Goal: Transaction & Acquisition: Purchase product/service

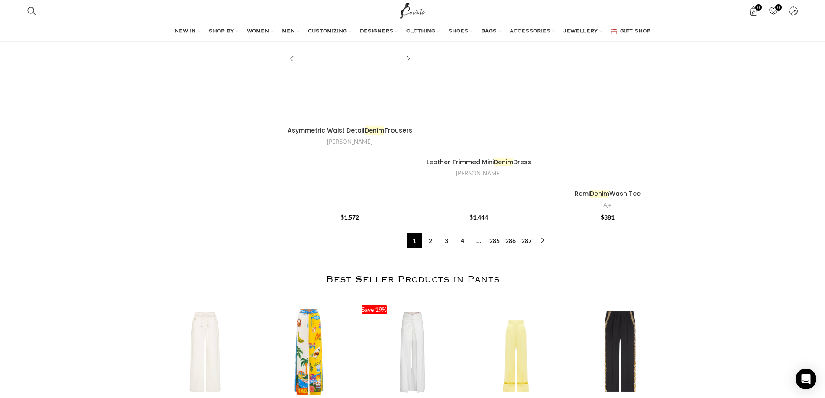
scroll to position [1039, 0]
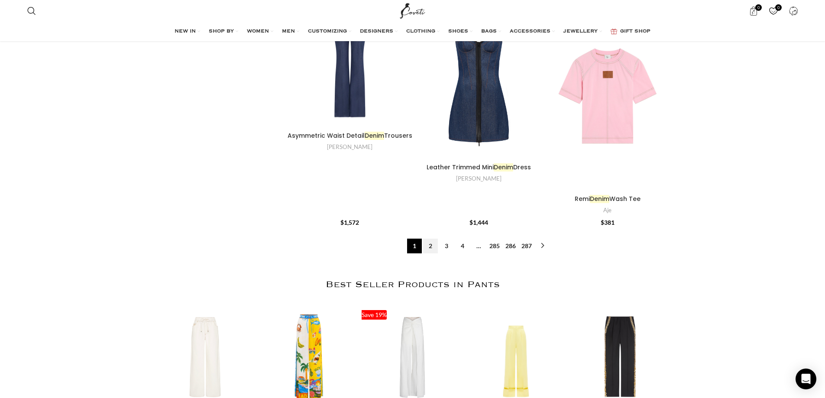
click at [428, 248] on link "2" at bounding box center [430, 246] width 15 height 15
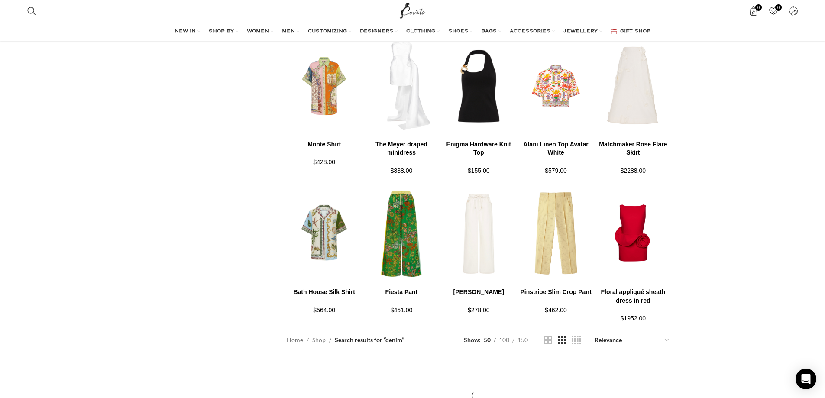
scroll to position [779, 0]
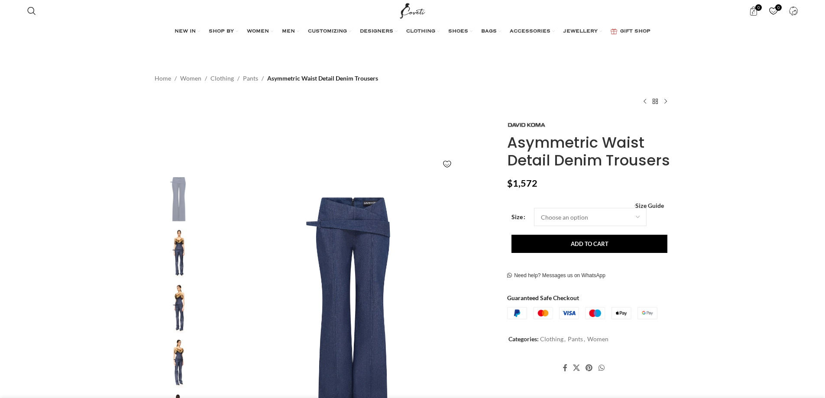
scroll to position [43, 0]
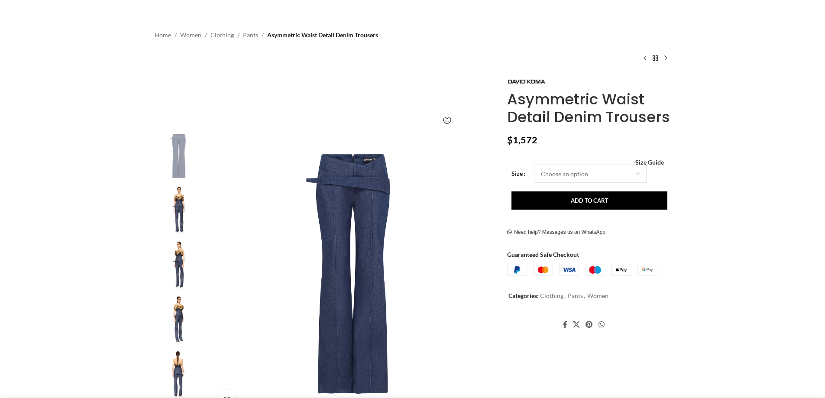
click at [172, 213] on img at bounding box center [178, 210] width 53 height 51
click at [176, 216] on img at bounding box center [178, 210] width 53 height 51
click at [184, 260] on img at bounding box center [178, 265] width 53 height 51
click at [181, 150] on img at bounding box center [178, 155] width 53 height 51
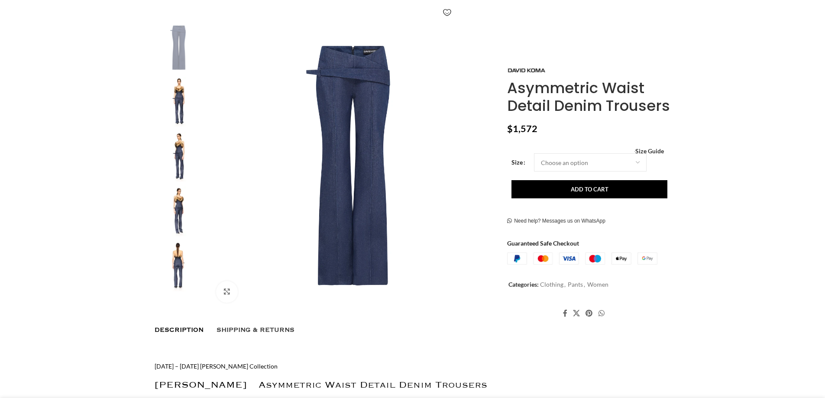
scroll to position [217, 0]
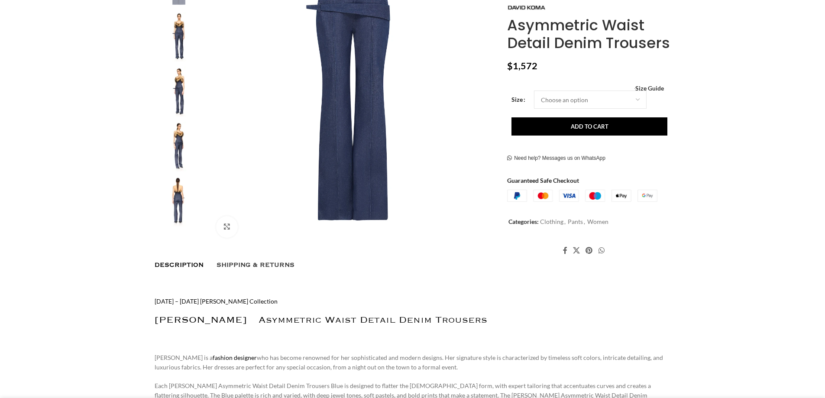
click at [180, 200] on img at bounding box center [178, 202] width 53 height 51
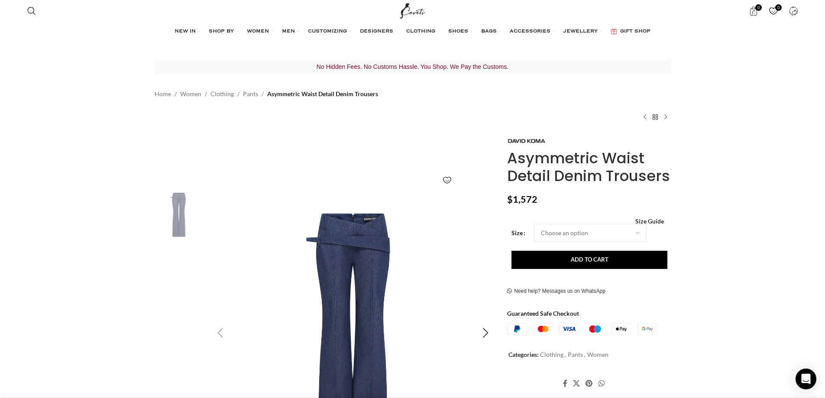
scroll to position [0, 182]
